Goal: Check status

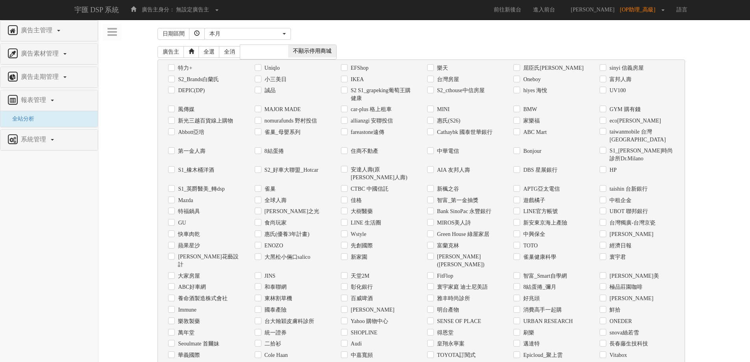
click at [267, 68] on label "Uniqlo" at bounding box center [271, 68] width 17 height 8
click at [260, 68] on input "Uniqlo" at bounding box center [257, 67] width 5 height 5
checkbox input "true"
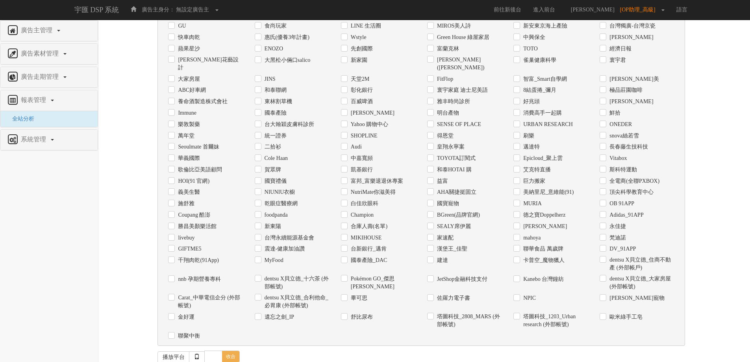
scroll to position [248, 0]
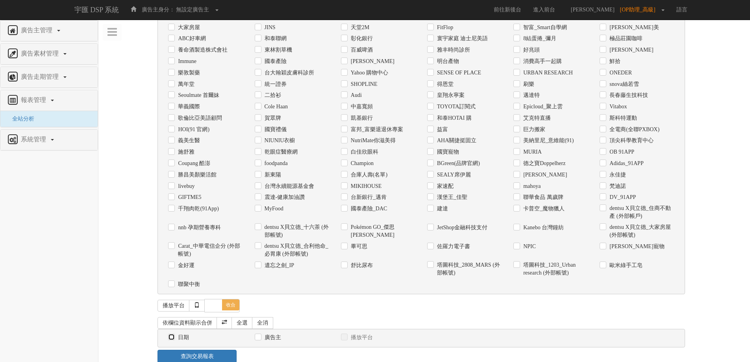
click at [171, 335] on input "日期" at bounding box center [170, 337] width 5 height 5
checkbox input "true"
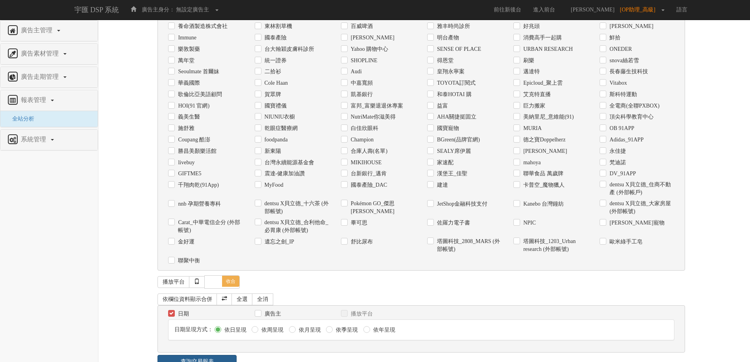
click at [180, 355] on link "查詢交易報表" at bounding box center [196, 361] width 79 height 13
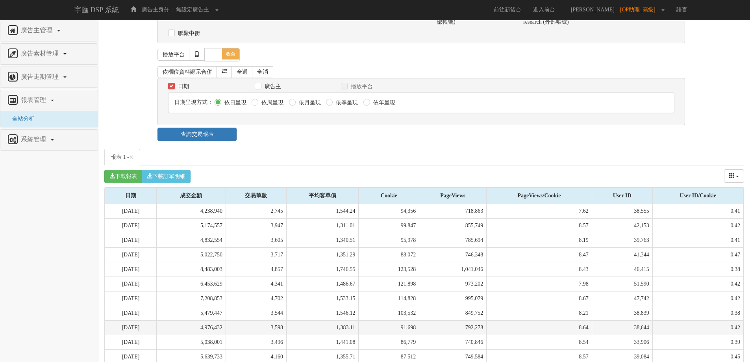
scroll to position [522, 0]
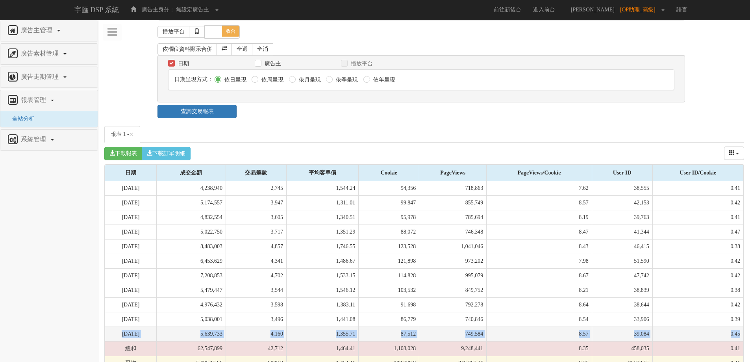
drag, startPoint x: 120, startPoint y: 316, endPoint x: 740, endPoint y: 319, distance: 620.8
click at [740, 326] on tr "[DATE] 5,639,733 4,160 1,355.71 87,512 749,584 8.57 39,084 0.45" at bounding box center [424, 333] width 639 height 15
copy tr "[DATE] 5,639,733 4,160 1,355.71 87,512 749,584 8.57 39,084 0.45"
